Goal: Contribute content

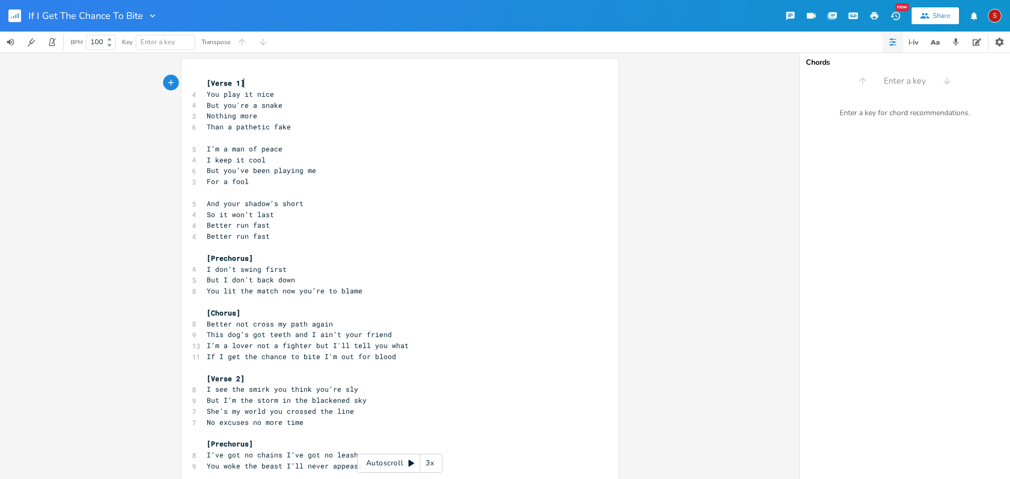
click at [289, 204] on span "And your shadow’s short" at bounding box center [255, 203] width 97 height 9
type textarea "And your shadow’s short"
click at [289, 204] on span "And your shadow’s short" at bounding box center [255, 203] width 97 height 9
click at [317, 218] on pre "So it won’t last" at bounding box center [395, 214] width 380 height 11
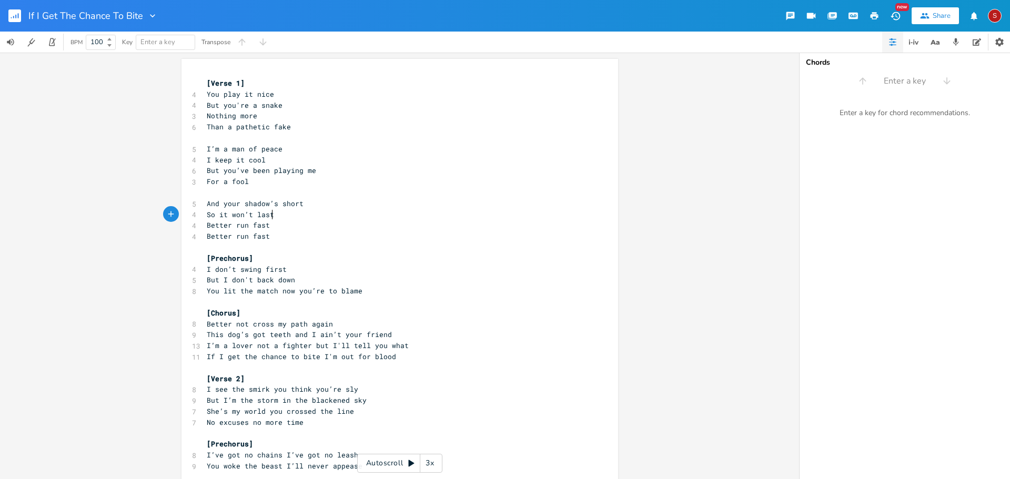
type textarea "And your shadow’s short"
drag, startPoint x: 305, startPoint y: 197, endPoint x: 297, endPoint y: 201, distance: 8.9
click at [297, 201] on div "[Verse 1] 4 You play it nice 4 But you're a snake 3 Nothing more 6 Than a pathe…" at bounding box center [395, 450] width 380 height 744
click at [301, 204] on pre "And your shadow’s short" at bounding box center [395, 203] width 380 height 11
drag, startPoint x: 301, startPoint y: 206, endPoint x: 277, endPoint y: 205, distance: 24.2
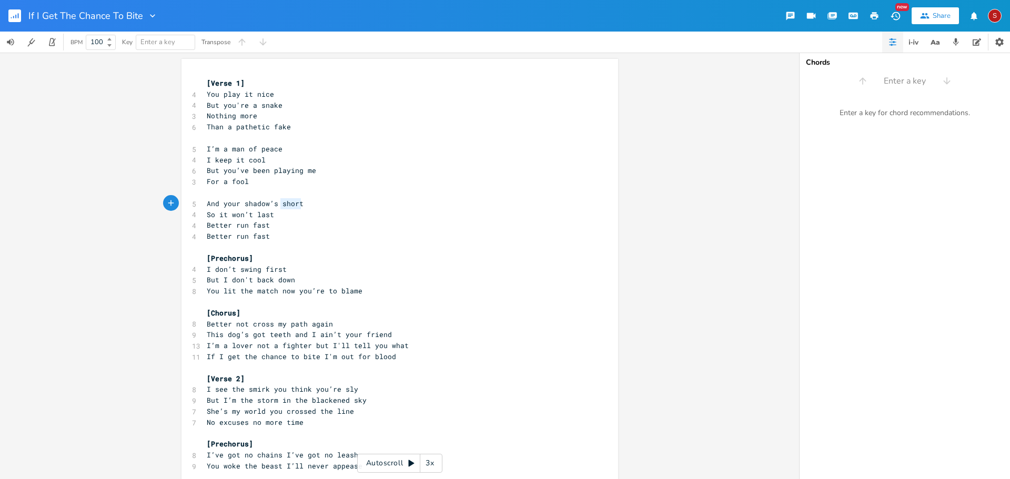
click at [277, 205] on pre "And your shadow’s short" at bounding box center [395, 203] width 380 height 11
type textarea "long"
click at [211, 216] on span "So it won’t last" at bounding box center [240, 214] width 67 height 9
type textarea "But"
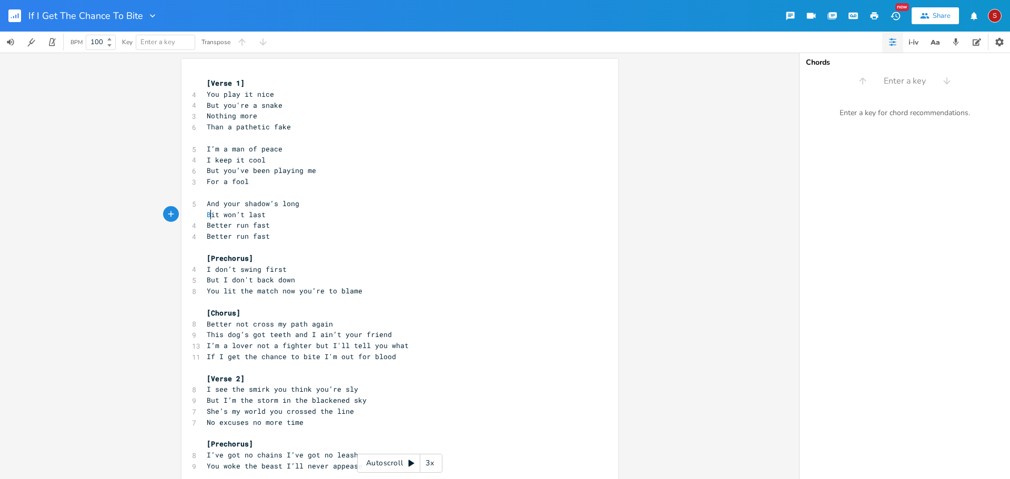
scroll to position [0, 11]
click at [365, 234] on pre "Better run fast" at bounding box center [395, 236] width 380 height 11
click at [320, 202] on pre "And your shadow’s long" at bounding box center [395, 203] width 380 height 11
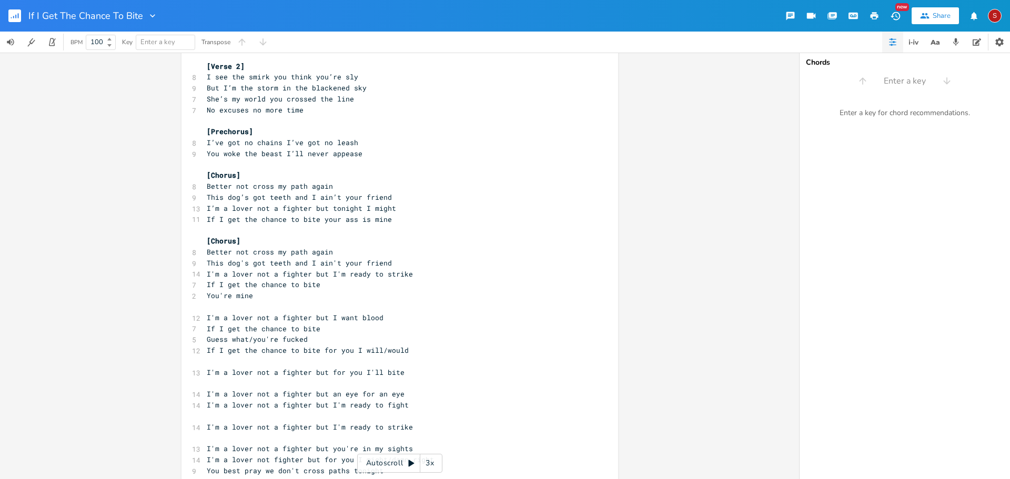
scroll to position [364, 0]
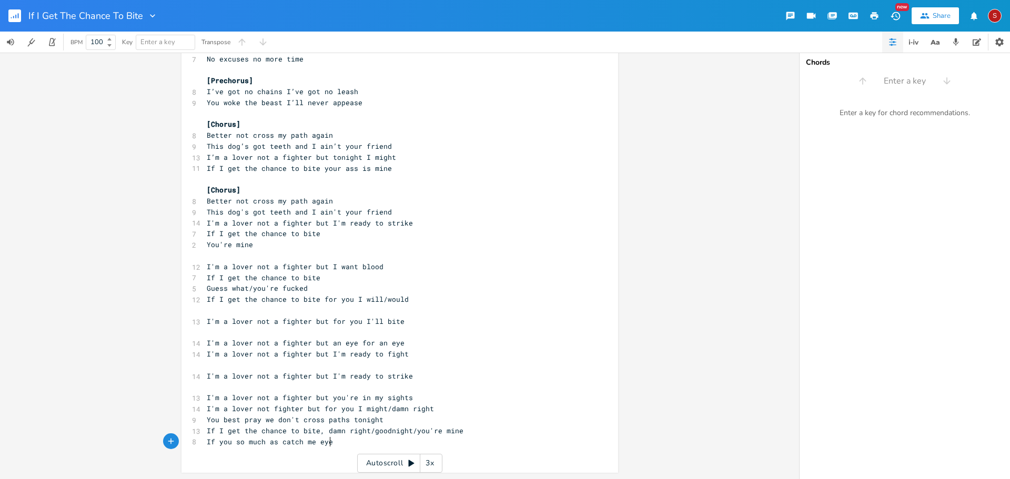
click at [336, 444] on pre "If you so much as catch me eye" at bounding box center [395, 442] width 380 height 11
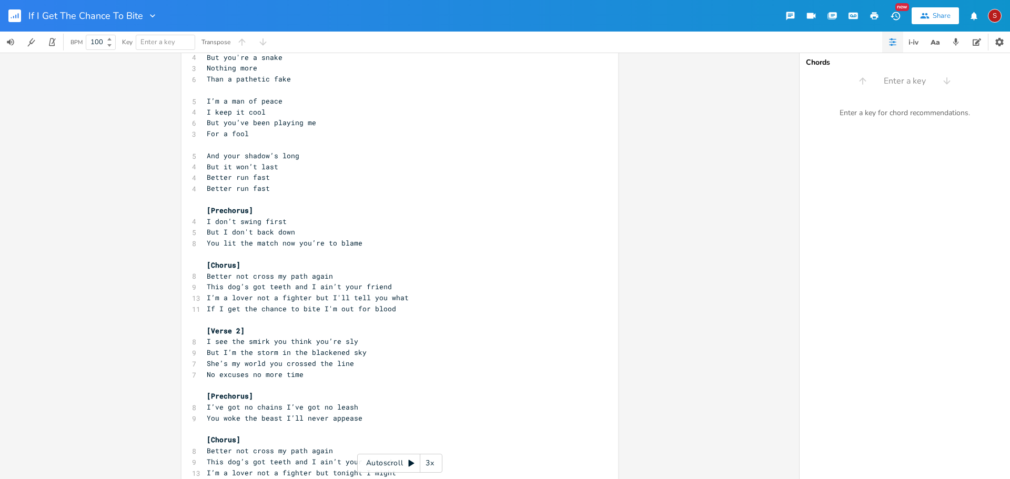
scroll to position [105, 0]
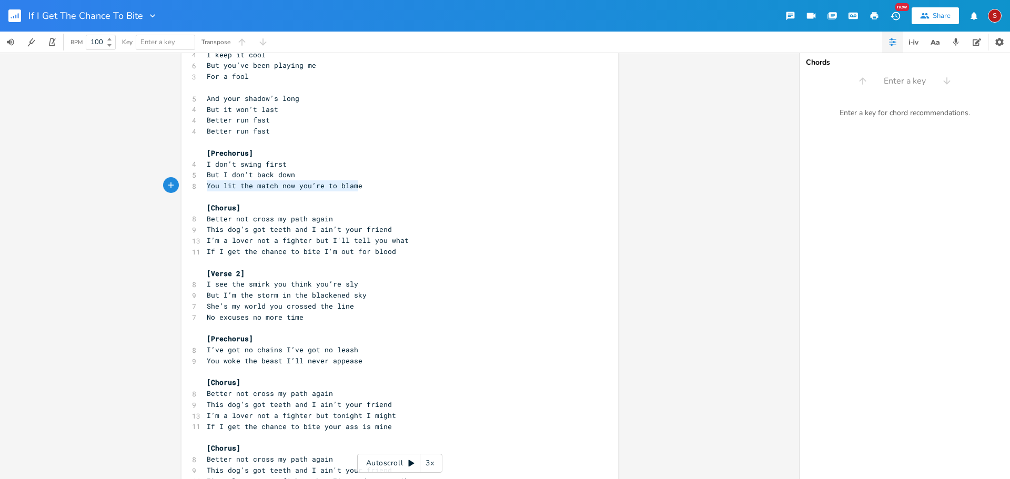
drag, startPoint x: 204, startPoint y: 186, endPoint x: 355, endPoint y: 191, distance: 151.1
click at [355, 191] on div "[Verse 1] 4 You play it nice 4 But you're a snake 3 Nothing more 6 Than a pathe…" at bounding box center [395, 372] width 380 height 799
type textarea "When I find you it"
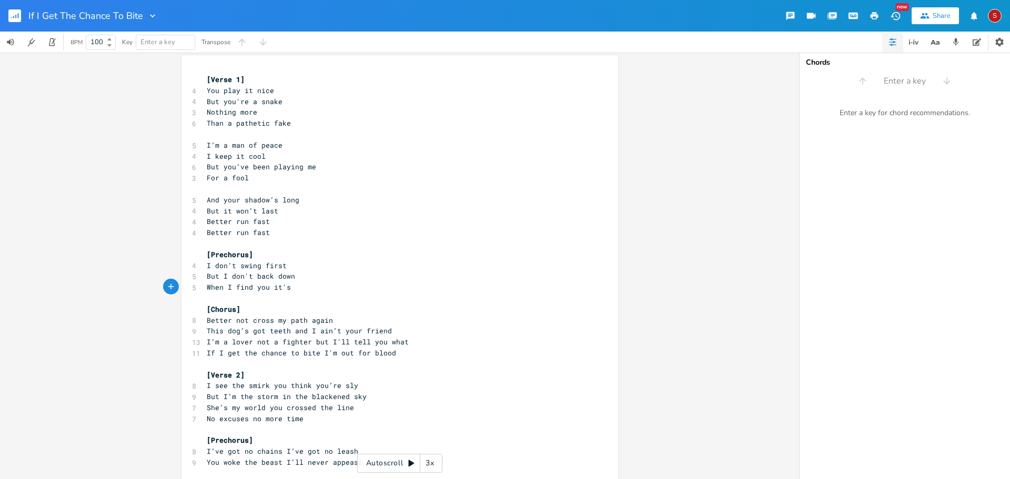
scroll to position [0, 0]
type textarea "t's gp"
type textarea "oing down"
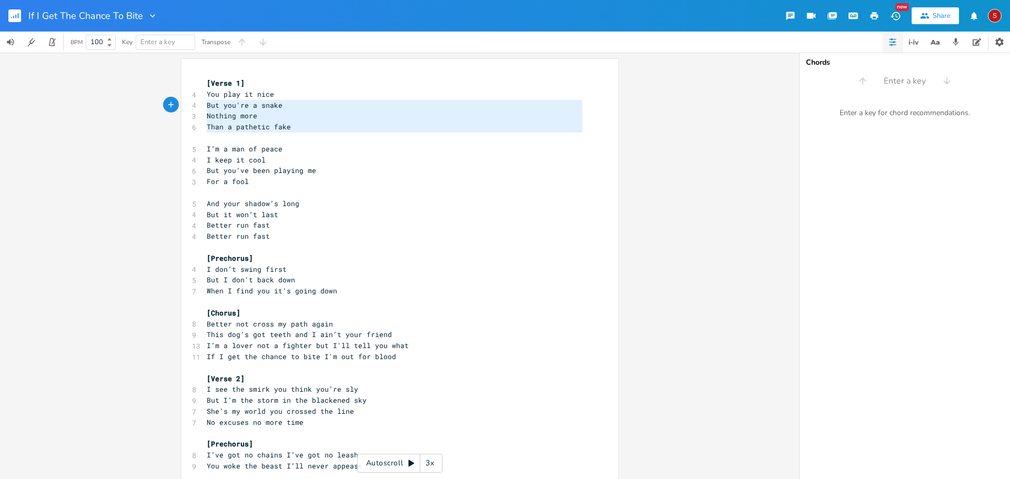
type textarea "You play it nice But you're a snake Nothing more Than a pathetic fake"
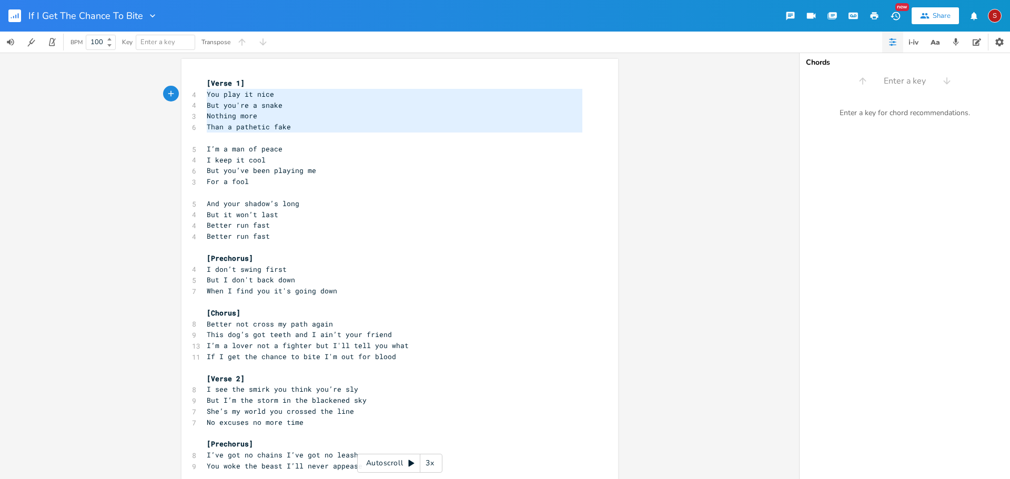
drag, startPoint x: 202, startPoint y: 135, endPoint x: 160, endPoint y: 96, distance: 57.7
click at [182, 96] on div "You play it nice But you're a snake Nothing more Than a pathetic fake x [Verse …" at bounding box center [400, 475] width 437 height 832
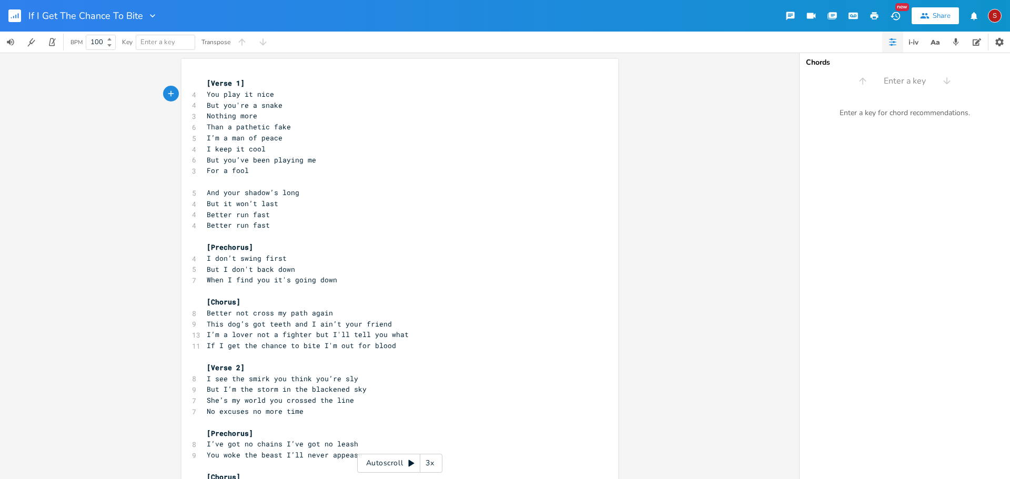
type textarea "You play it nice But you're a snake Nothing more Than a pathetic fake"
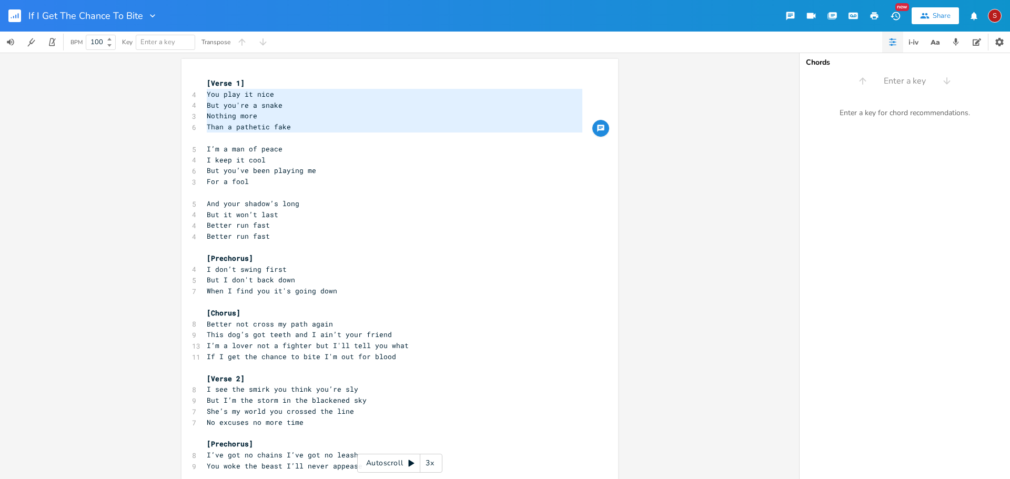
click at [410, 144] on pre "I’m a man of peace" at bounding box center [395, 149] width 380 height 11
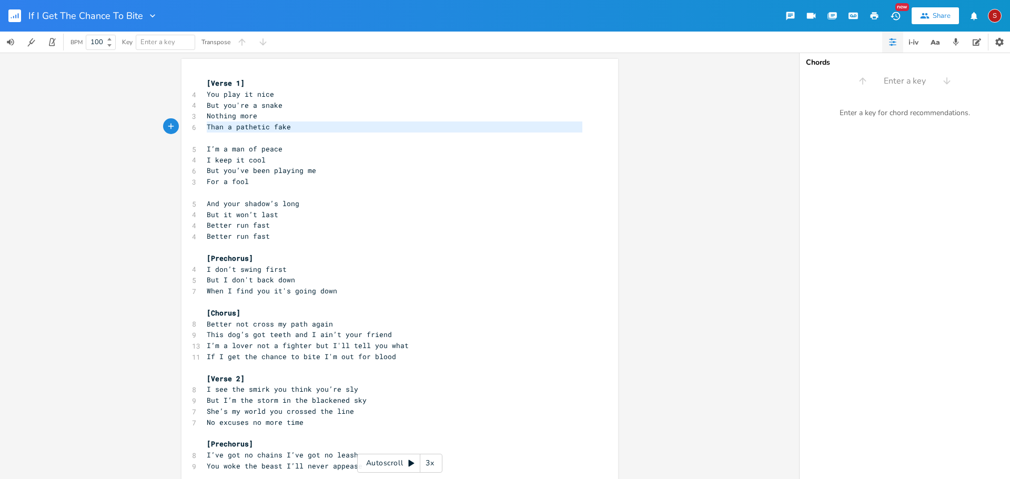
type textarea "But you're a snake Nothing more Than a pathetic fake"
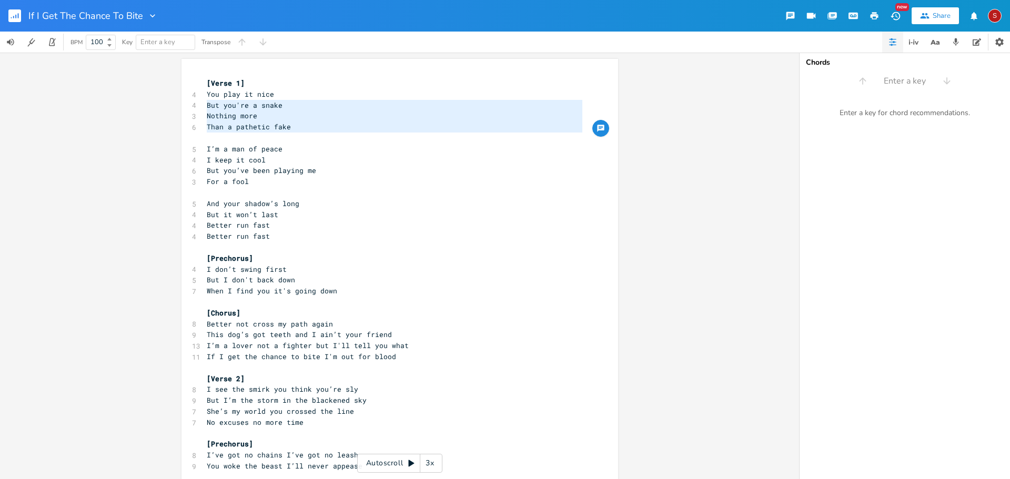
drag, startPoint x: 251, startPoint y: 133, endPoint x: 174, endPoint y: 101, distance: 83.7
click at [174, 101] on div "But you're a snake Nothing more Than a pathetic fake x [Verse 1] 4 You play it …" at bounding box center [399, 266] width 799 height 427
click at [225, 140] on pre "​" at bounding box center [395, 138] width 380 height 11
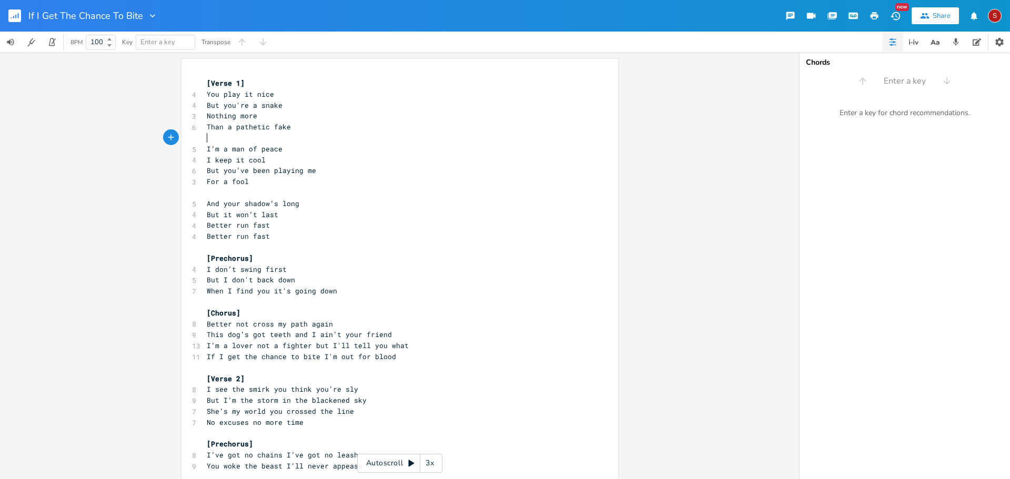
type textarea "n a pathetic fake"
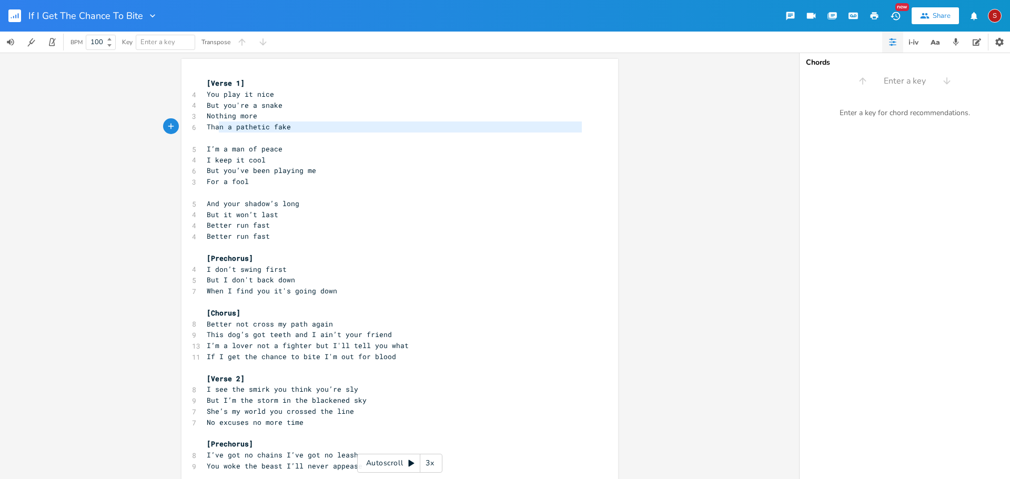
click at [216, 133] on pre "​" at bounding box center [395, 138] width 380 height 11
click at [216, 137] on pre "​" at bounding box center [395, 138] width 380 height 11
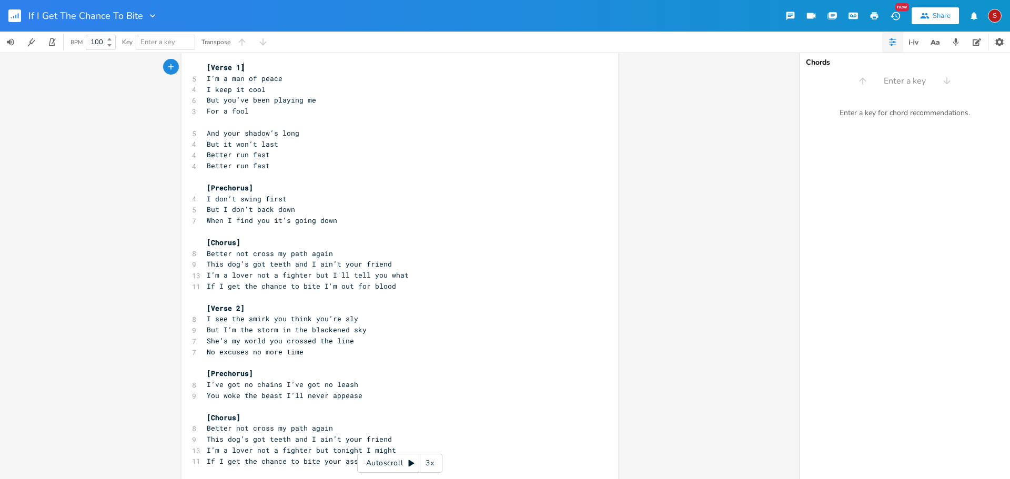
scroll to position [0, 0]
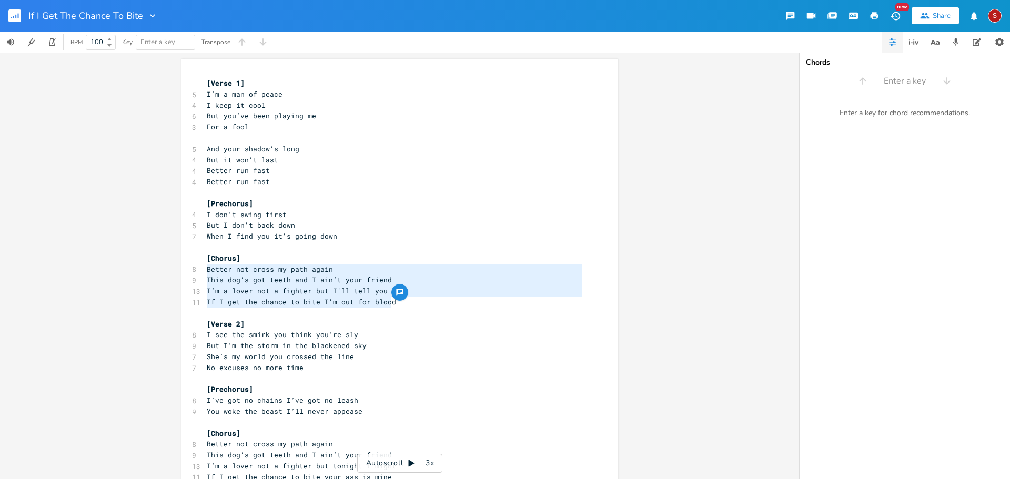
drag, startPoint x: 405, startPoint y: 304, endPoint x: 105, endPoint y: 269, distance: 301.4
click at [105, 269] on div "Better not cross my path again This dog’s got teeth and I ain’t your friend I’m…" at bounding box center [399, 266] width 799 height 427
type textarea "​Better not cross my path again This dog’s got teeth and I ain’t your friend I’…"
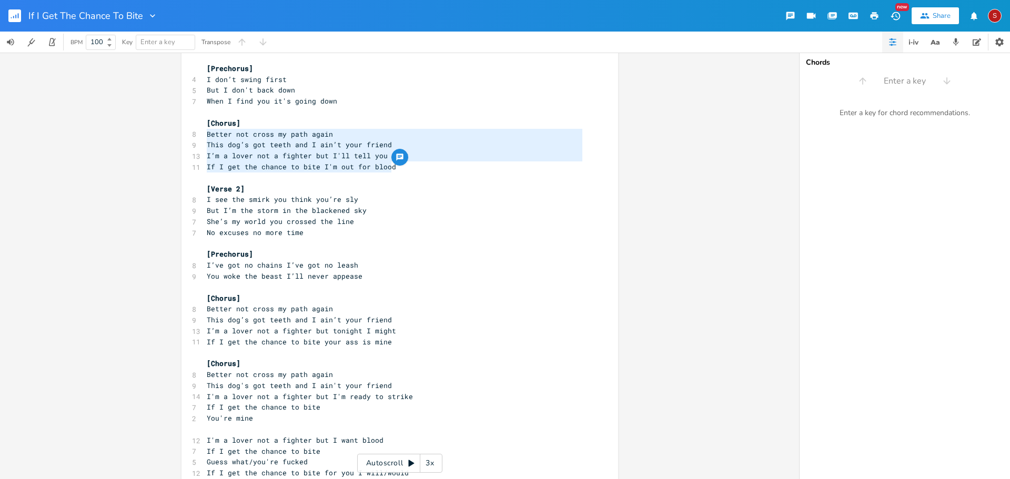
scroll to position [158, 0]
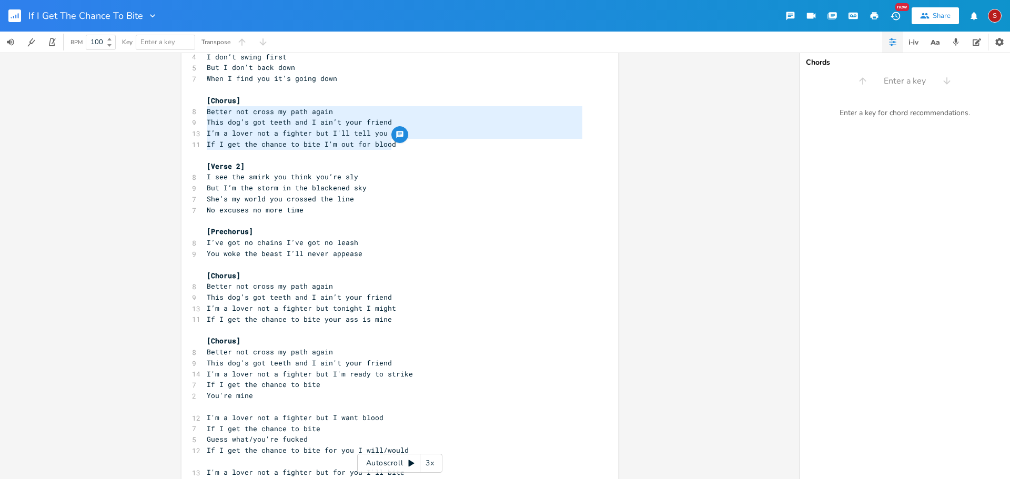
click at [255, 241] on span "I’ve got no chains I’ve got no leash" at bounding box center [283, 242] width 152 height 9
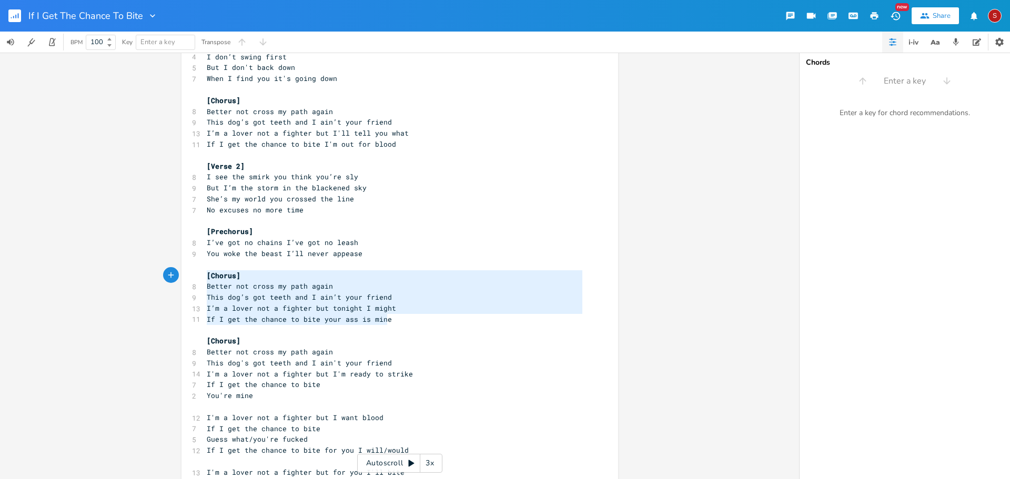
type textarea "Better not cross my path again This dog’s got teeth and I ain’t your friend I’m…"
drag, startPoint x: 398, startPoint y: 321, endPoint x: 112, endPoint y: 286, distance: 288.4
click at [112, 286] on div "Better not cross my path again This dog’s got teeth and I ain’t your friend I’m…" at bounding box center [399, 266] width 799 height 427
click at [253, 299] on span "This dog’s got teeth and I ain’t your friend" at bounding box center [299, 297] width 185 height 9
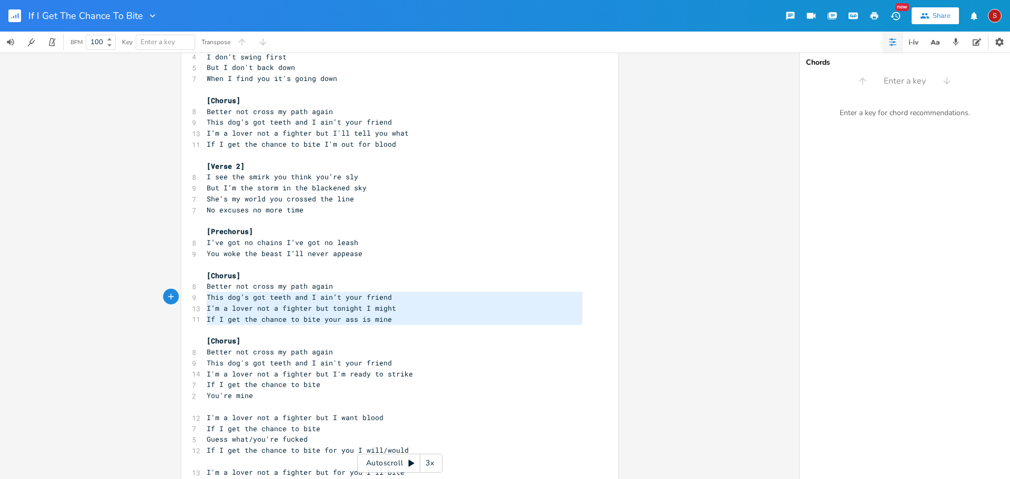
type textarea "Better not cross my path again This dog’s got teeth and I ain’t your friend I’m…"
drag, startPoint x: 401, startPoint y: 328, endPoint x: 116, endPoint y: 287, distance: 287.6
click at [116, 287] on div "Better not cross my path again This dog’s got teeth and I ain’t your friend I’m…" at bounding box center [399, 266] width 799 height 427
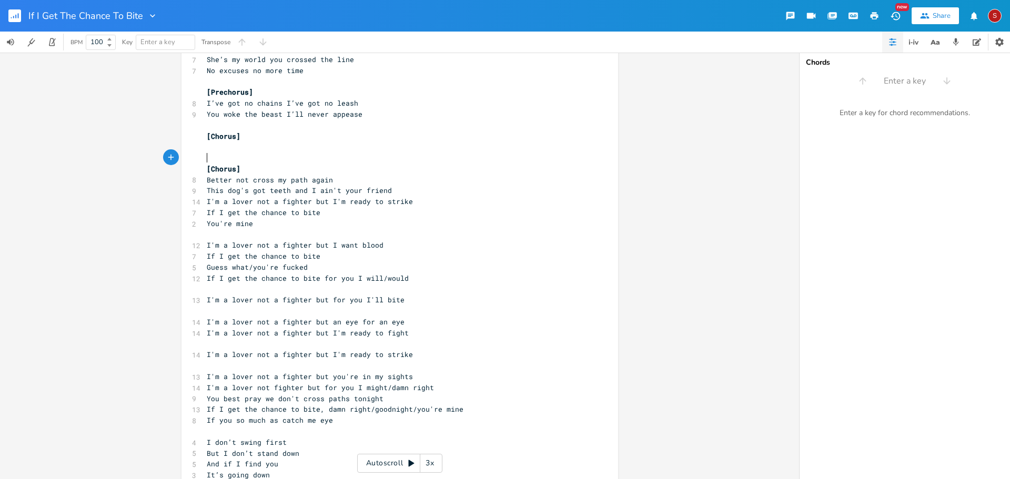
scroll to position [331, 0]
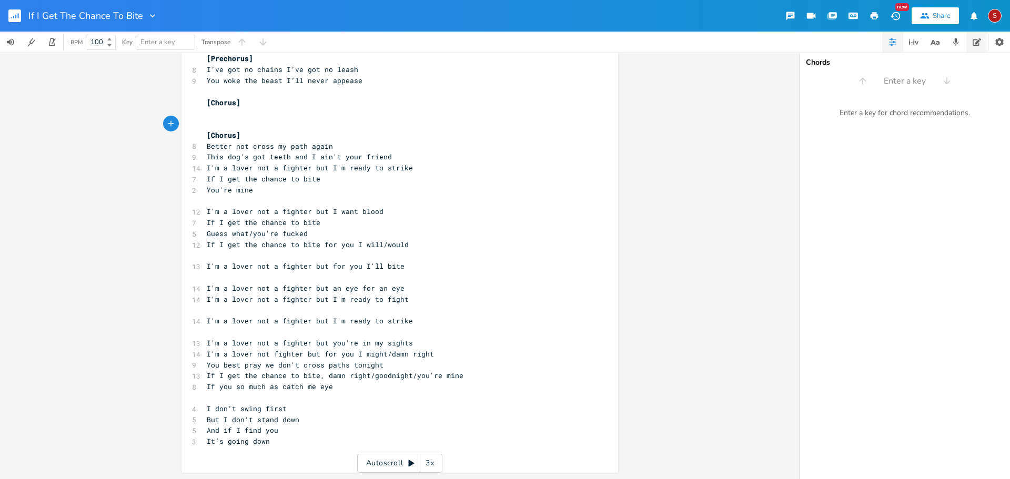
click at [979, 44] on icon "button" at bounding box center [977, 41] width 8 height 7
click at [864, 120] on textarea at bounding box center [905, 276] width 210 height 406
paste textarea "Better not cross my path again This dog’s got teeth and I ain’t your friend I’m…"
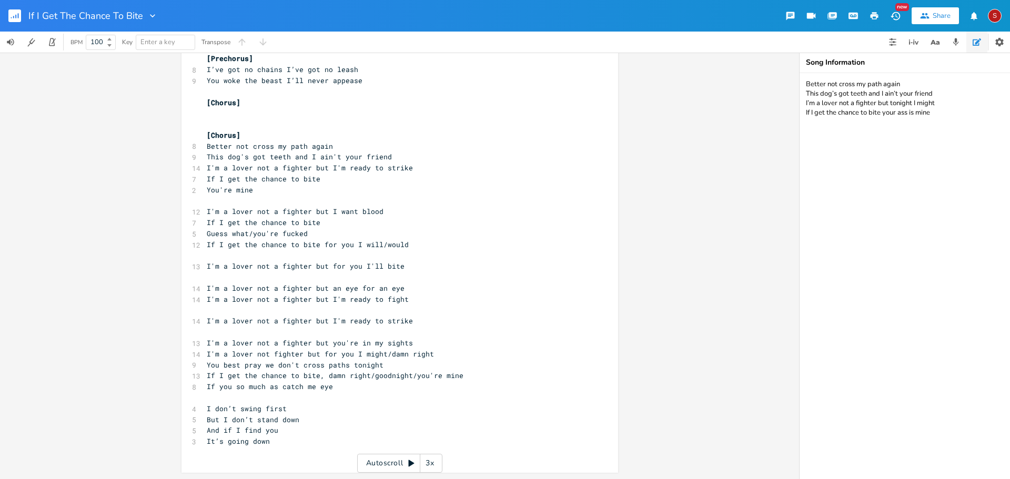
type textarea "Better not cross my path again This dog’s got teeth and I ain’t your friend I’m…"
click at [270, 130] on pre "[Chorus]" at bounding box center [395, 135] width 380 height 11
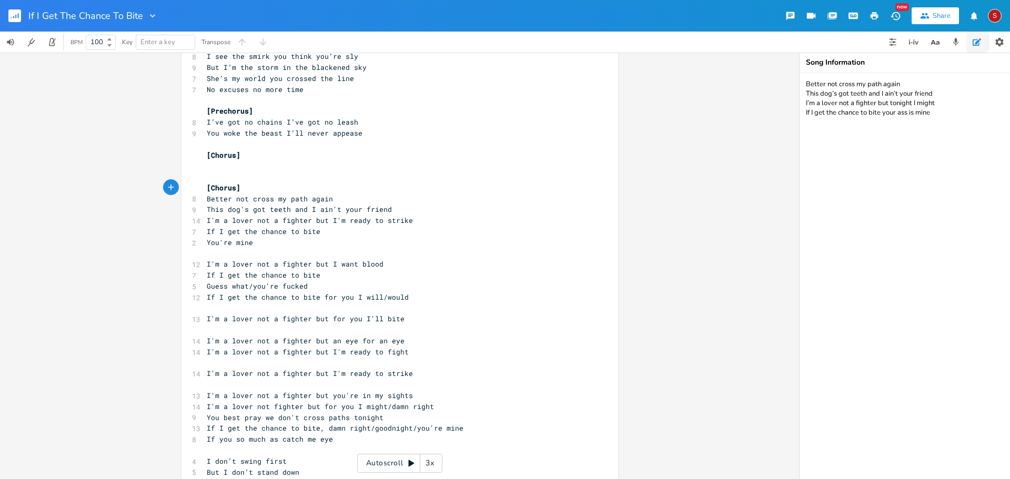
scroll to position [68, 0]
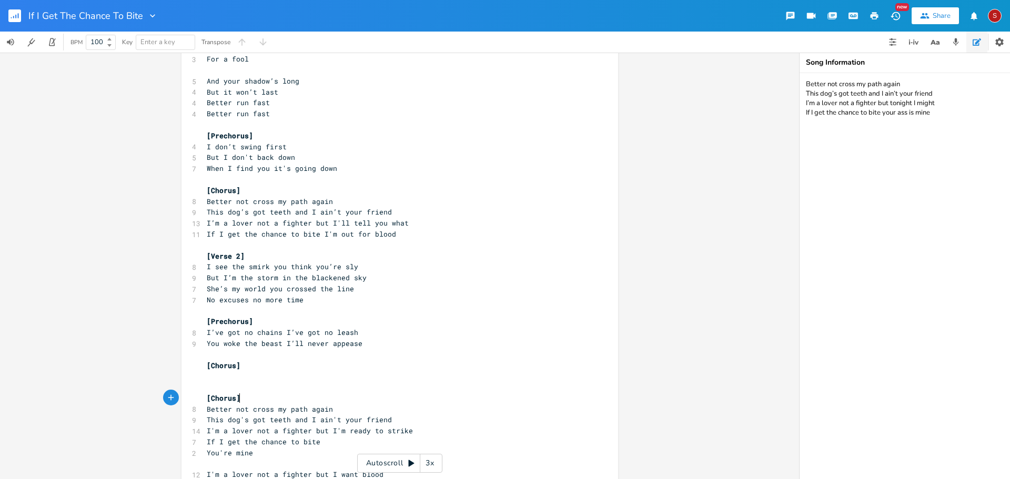
click at [237, 155] on span "But I don't back down" at bounding box center [251, 157] width 88 height 9
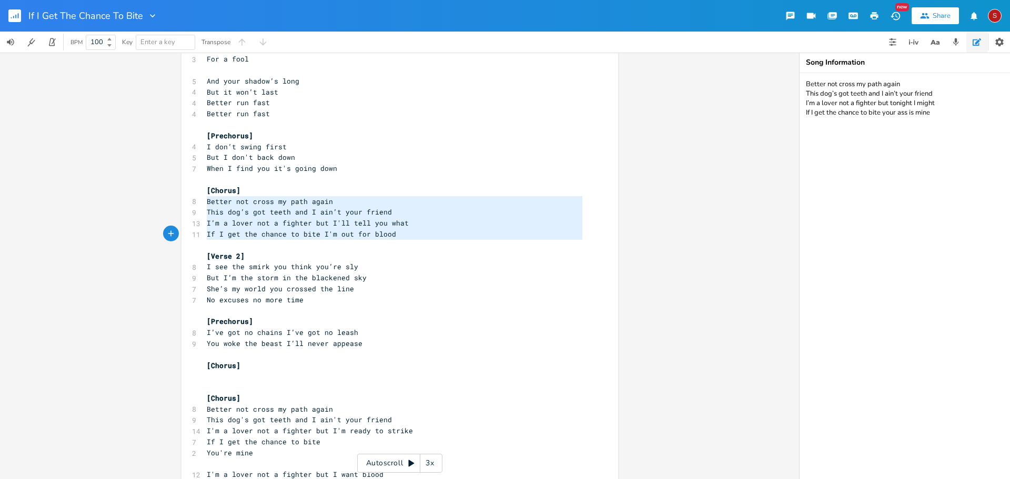
type textarea "Better not cross my path again This dog’s got teeth and I ain’t your friend I’m…"
drag, startPoint x: 204, startPoint y: 202, endPoint x: 410, endPoint y: 241, distance: 210.1
click at [410, 241] on div "[Verse 1] 5 I’m a man of peace 4 I keep it cool 6 But you’ve been playing me 3 …" at bounding box center [395, 365] width 380 height 711
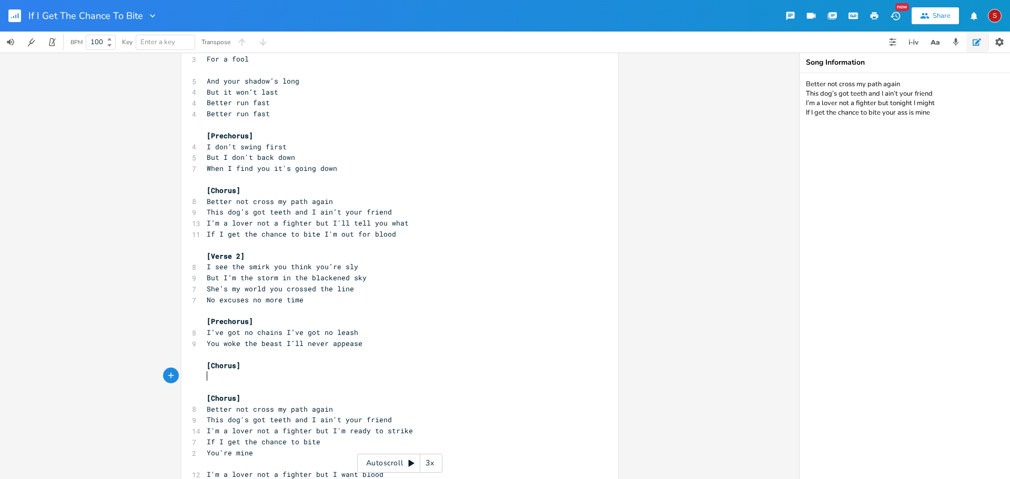
click at [228, 377] on pre "​" at bounding box center [395, 376] width 380 height 11
paste textarea "I"
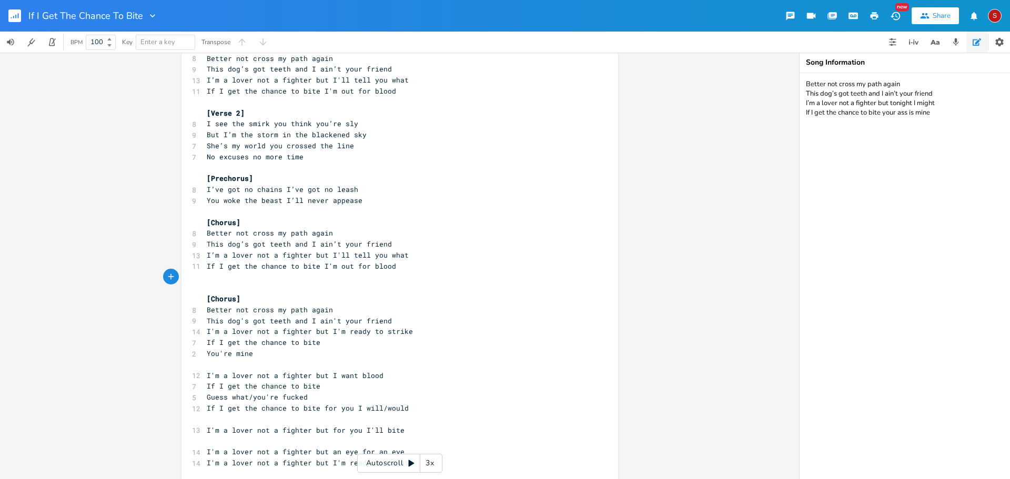
scroll to position [226, 0]
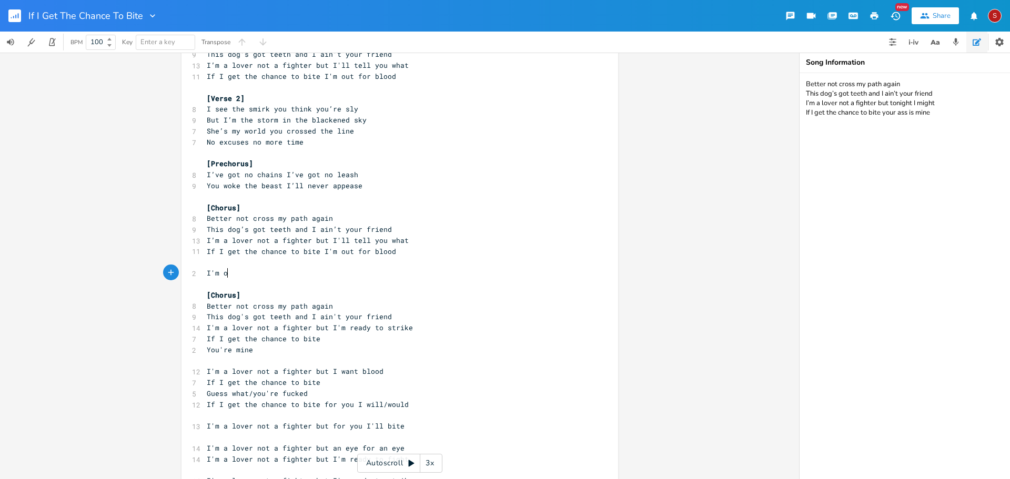
type textarea "I'm ou"
type textarea "ut for Blood"
type textarea "bloosd"
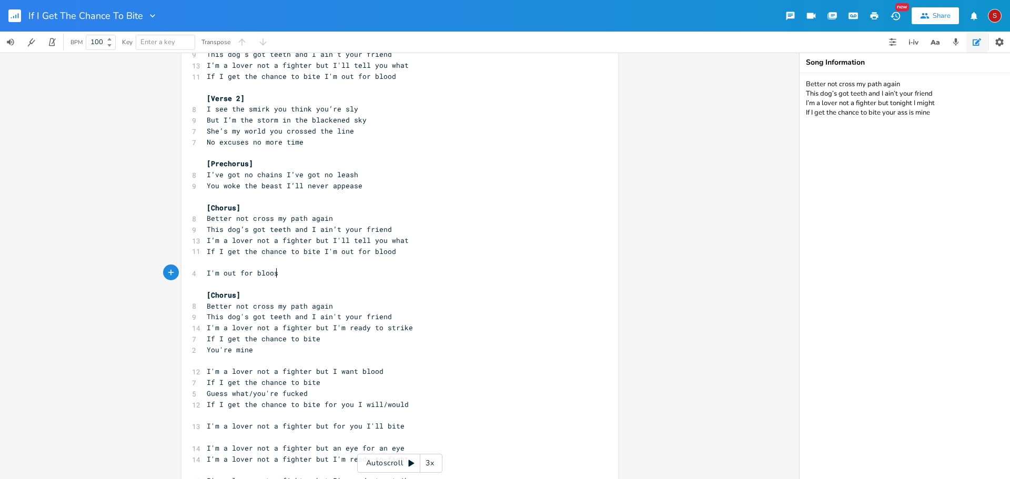
type textarea "d"
click at [347, 296] on pre "[Chorus]" at bounding box center [395, 295] width 380 height 11
drag, startPoint x: 199, startPoint y: 295, endPoint x: 456, endPoint y: 307, distance: 256.5
click at [456, 306] on div "x [Verse 1] 5 I’m a man of peace 4 I keep it cool 6 But you’ve been playing me …" at bounding box center [400, 233] width 437 height 800
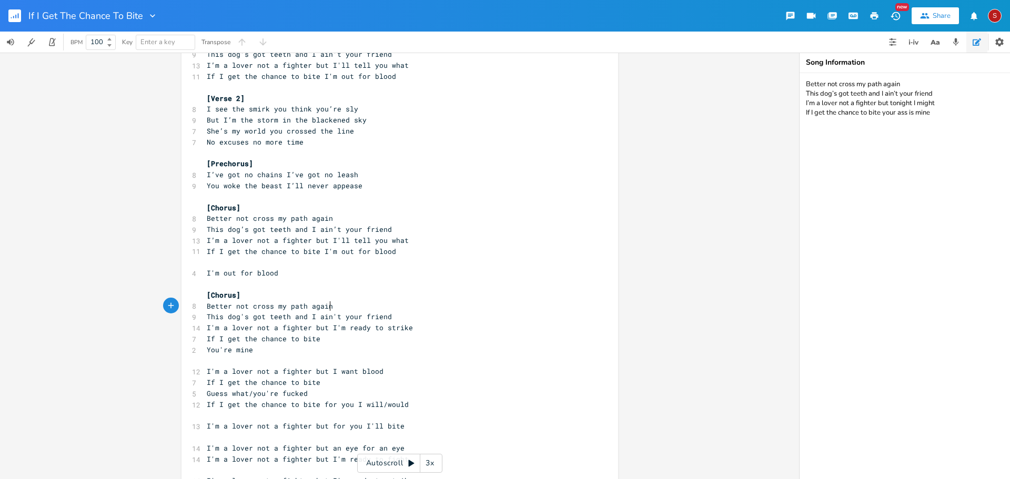
click at [452, 308] on pre "Better not cross my path again" at bounding box center [395, 306] width 380 height 11
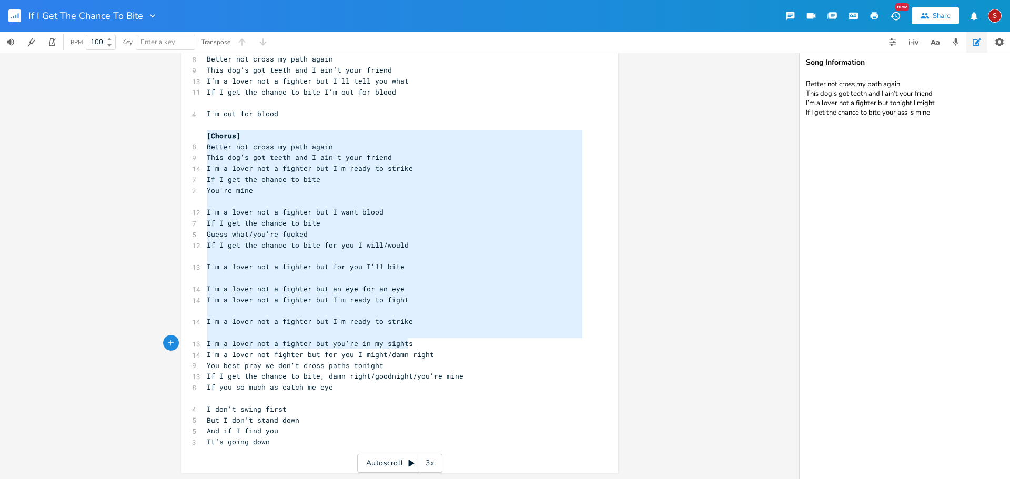
scroll to position [386, 0]
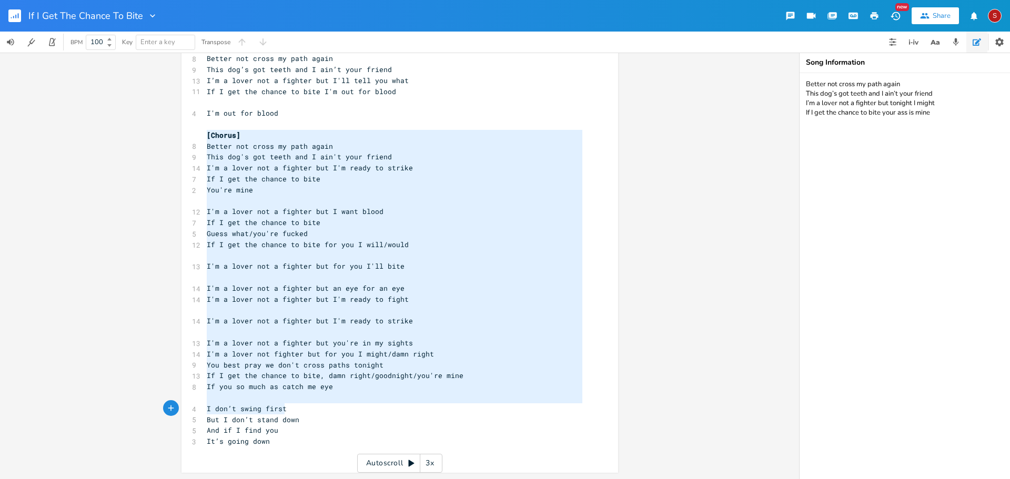
type textarea "[Chorus] Better not cross my path again This dog's got teeth and I ain't your f…"
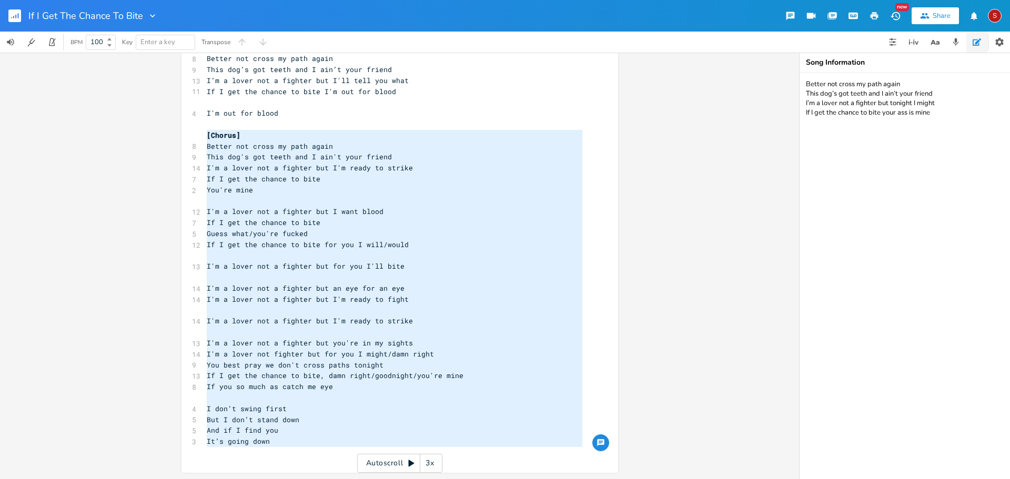
drag, startPoint x: 203, startPoint y: 136, endPoint x: 490, endPoint y: 576, distance: 524.9
click at [490, 479] on html "If I Get The Chance To Bite New Share S BPM 100 Key Enter a key Transpose [Chor…" at bounding box center [505, 239] width 1010 height 479
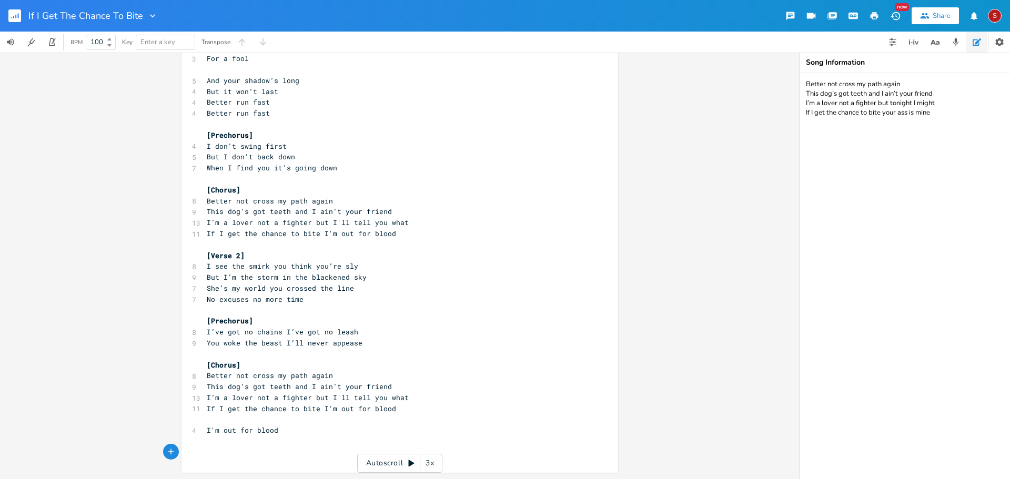
click at [851, 172] on textarea "Better not cross my path again This dog’s got teeth and I ain’t your friend I’m…" at bounding box center [905, 276] width 210 height 406
paste textarea "[Chorus] Better not cross my path again This dog's got teeth and I ain't your f…"
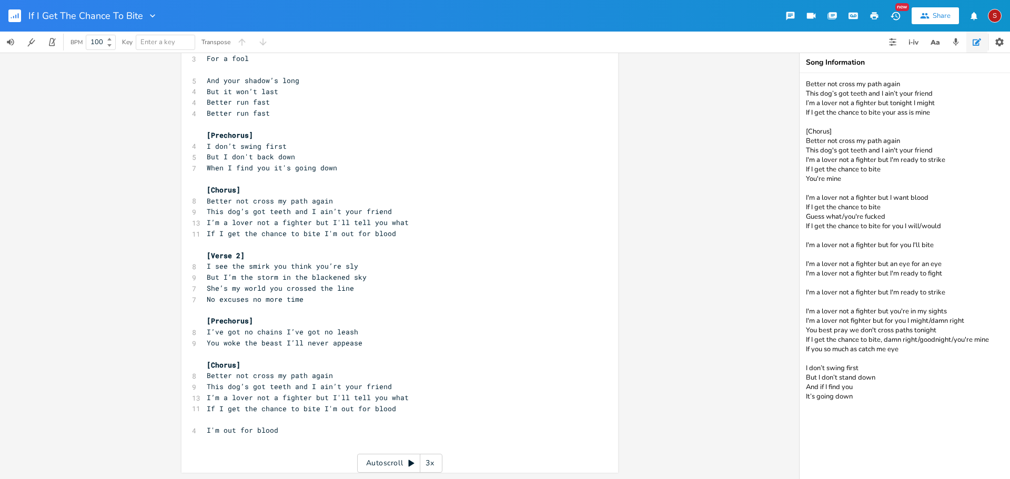
drag, startPoint x: 838, startPoint y: 132, endPoint x: 768, endPoint y: 130, distance: 70.0
click at [768, 130] on div "x [Verse 1] 5 I’m a man of peace 4 I keep it cool 6 But you’ve been playing me …" at bounding box center [505, 266] width 1010 height 427
click at [803, 83] on textarea "Better not cross my path again This dog’s got teeth and I ain’t your friend I’m…" at bounding box center [905, 276] width 210 height 406
paste textarea "[Chorus]"
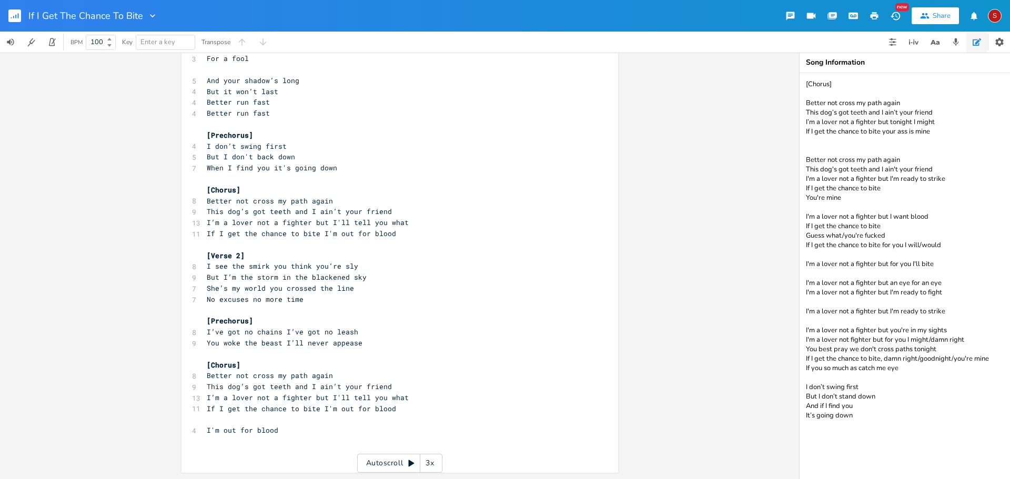
click at [850, 95] on textarea "[Chorus] Better not cross my path again This dog’s got teeth and I ain’t your f…" at bounding box center [905, 276] width 210 height 406
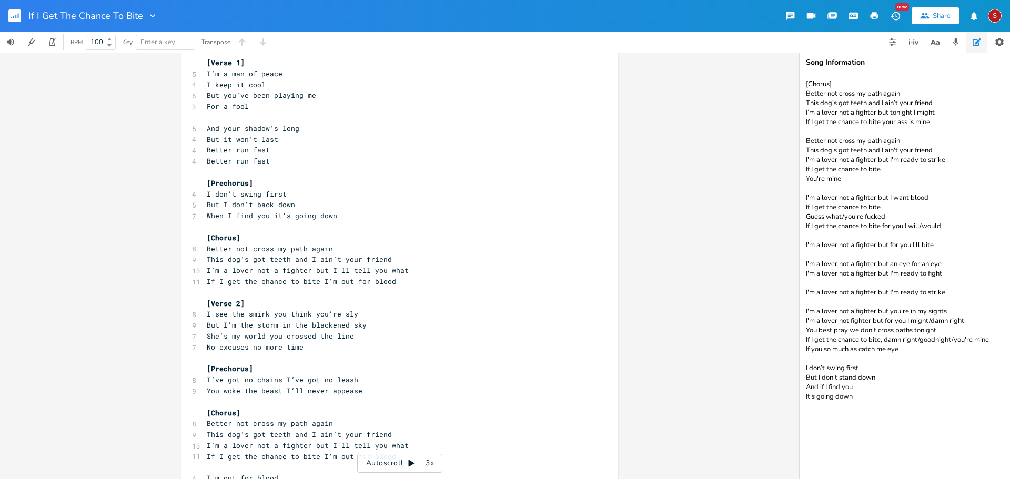
scroll to position [0, 0]
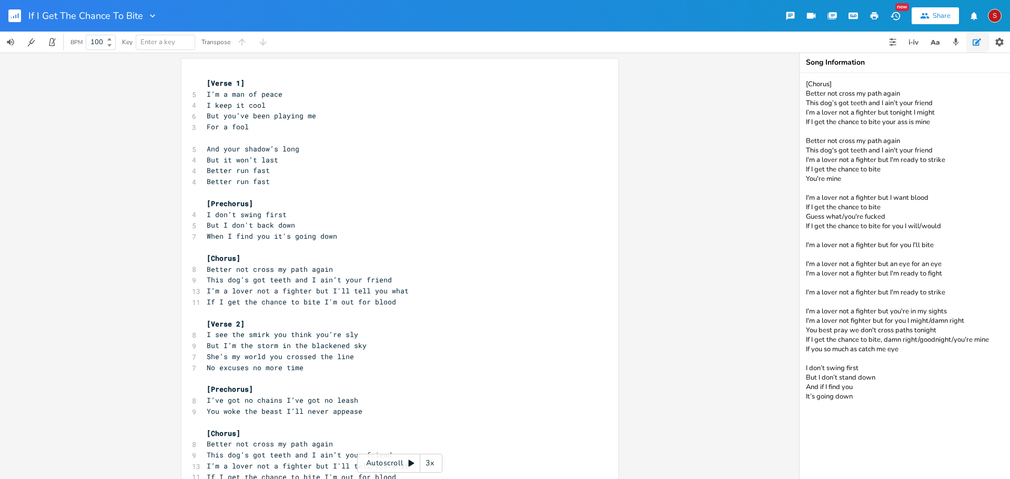
type textarea "[Chorus] Better not cross my path again This dog’s got teeth and I ain’t your f…"
click at [460, 243] on pre "​" at bounding box center [395, 247] width 380 height 11
click at [217, 144] on span "And your shadow’s long" at bounding box center [253, 148] width 93 height 9
type textarea "Y"
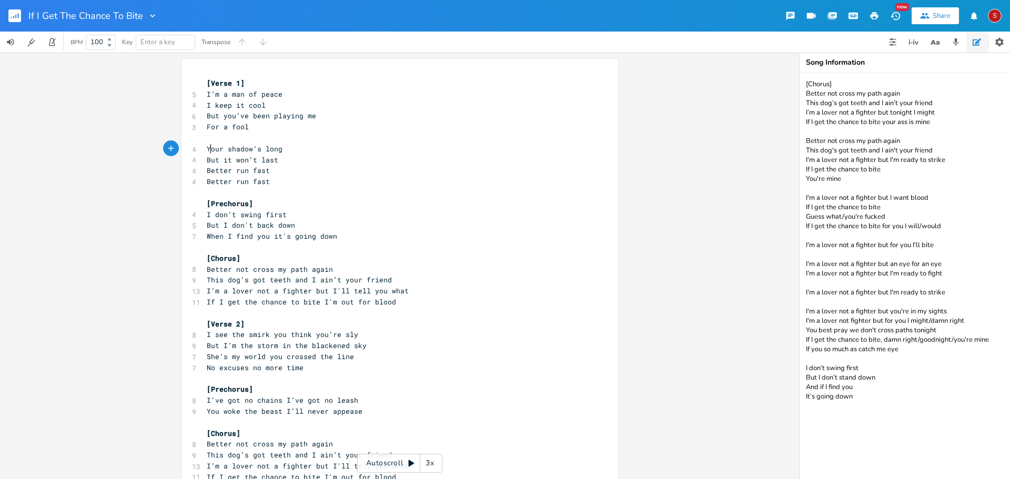
click at [296, 155] on pre "But it won’t last" at bounding box center [395, 160] width 380 height 11
click at [345, 110] on pre "But you’ve been playing me" at bounding box center [395, 115] width 380 height 11
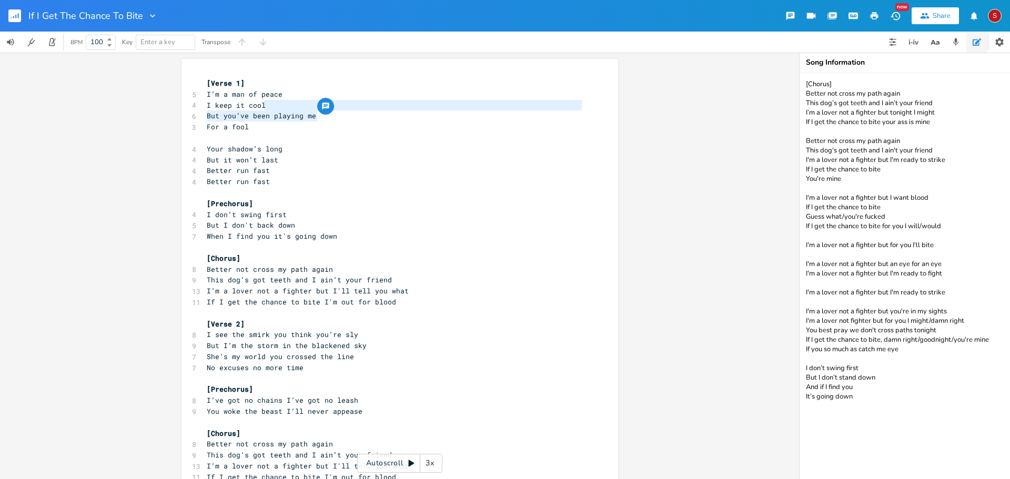
type textarea "But you’ve been playing me"
click at [287, 106] on pre "I keep it cool" at bounding box center [395, 105] width 380 height 11
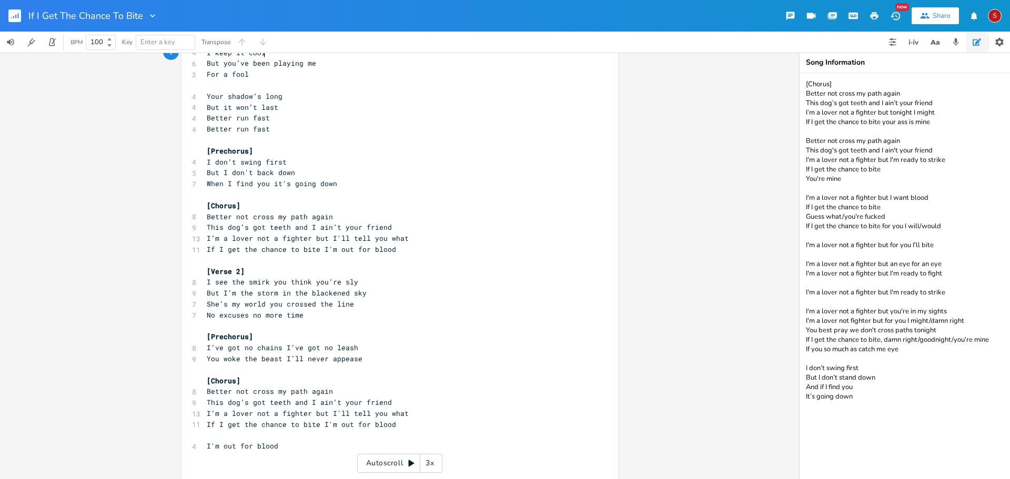
scroll to position [0, 0]
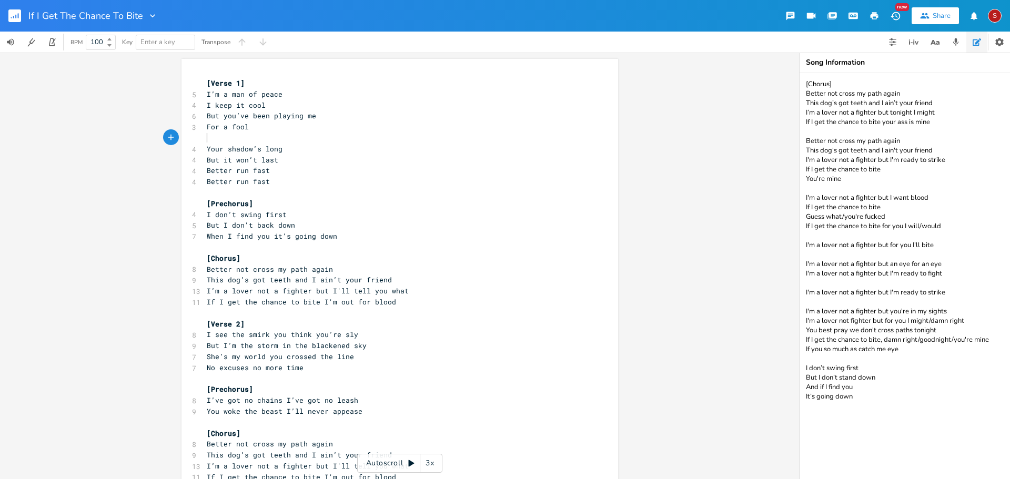
click at [370, 137] on pre "​" at bounding box center [395, 138] width 380 height 11
click at [295, 168] on pre "Better run fast" at bounding box center [395, 170] width 380 height 11
click at [221, 103] on span "I keep it cool" at bounding box center [236, 104] width 59 height 9
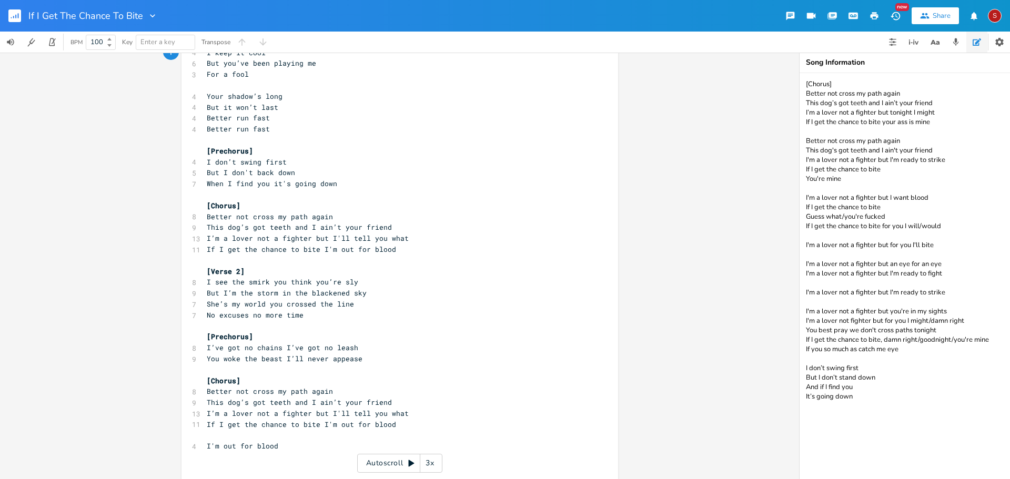
click at [282, 346] on span "I’ve got no chains I’ve got no leash" at bounding box center [283, 347] width 152 height 9
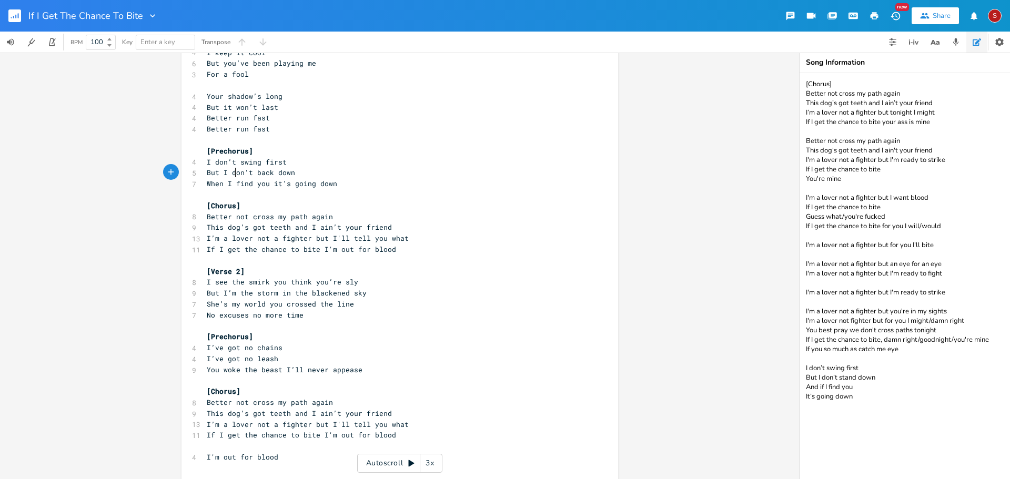
click at [231, 171] on span "But I don't back down" at bounding box center [251, 172] width 88 height 9
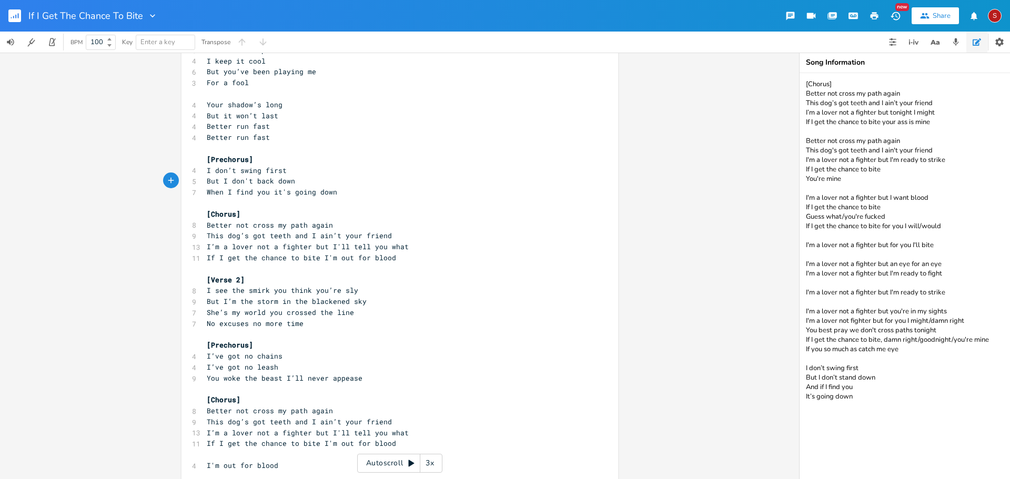
scroll to position [0, 0]
